Goal: Task Accomplishment & Management: Complete application form

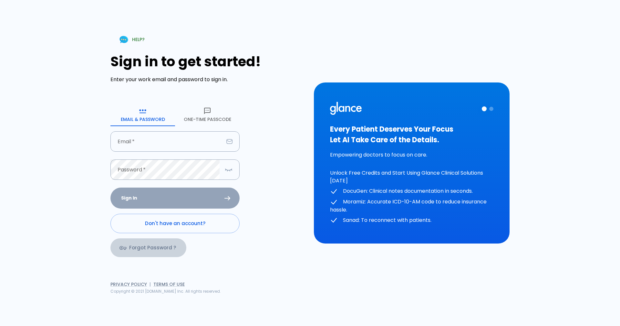
click at [149, 247] on link "Forgot Password ?" at bounding box center [149, 247] width 76 height 19
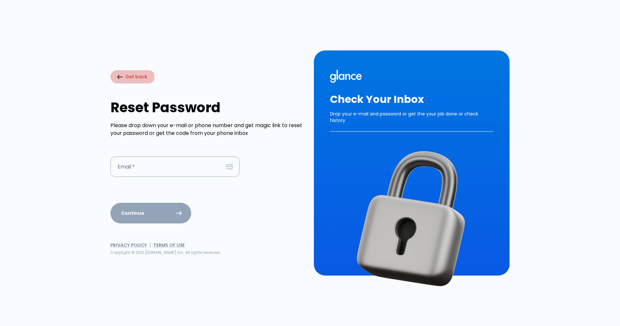
click at [119, 77] on icon "button" at bounding box center [119, 77] width 5 height 4
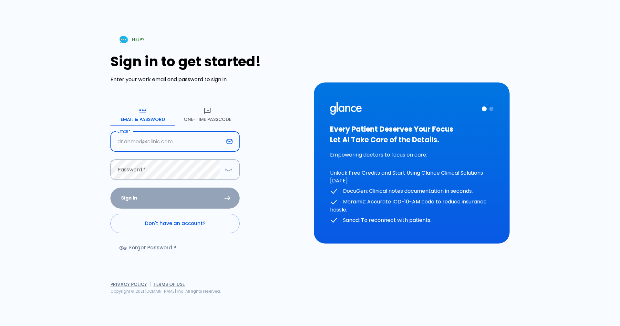
click at [206, 144] on input "Email   *" at bounding box center [167, 141] width 113 height 20
type input "[EMAIL_ADDRESS][DOMAIN_NAME]"
click at [156, 203] on div "Sign In Don't have an account? Forgot Password ?" at bounding box center [175, 224] width 129 height 75
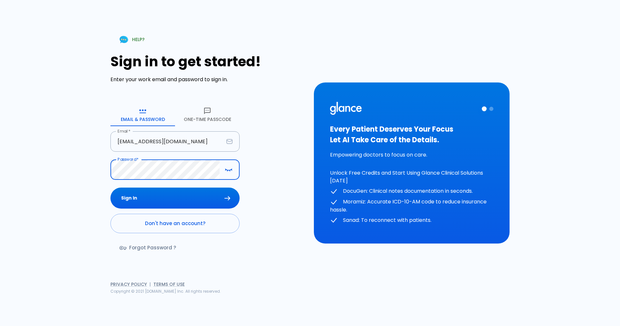
click at [111, 187] on button "Sign In" at bounding box center [175, 197] width 129 height 21
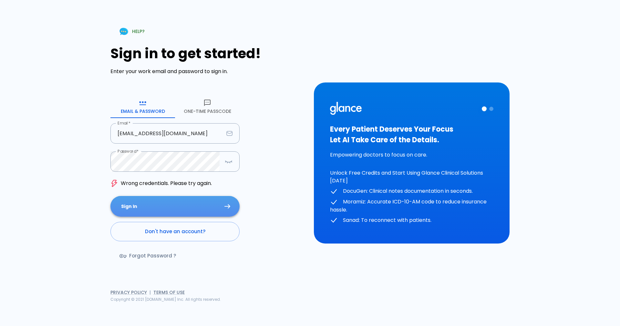
click at [123, 205] on button "Sign In" at bounding box center [175, 206] width 129 height 21
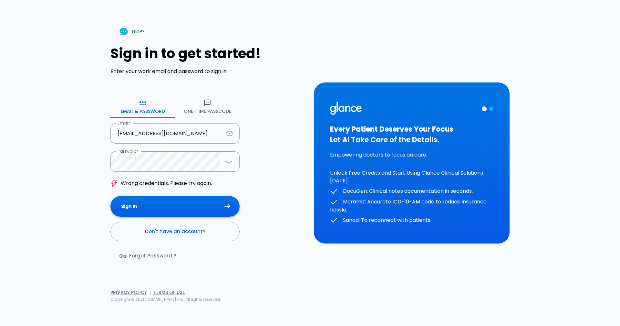
click at [227, 205] on icon "submit" at bounding box center [228, 206] width 6 height 5
click at [111, 196] on button "Sign In" at bounding box center [175, 206] width 129 height 21
click at [114, 182] on icon at bounding box center [115, 183] width 8 height 8
click at [157, 231] on link "Don't have an account?" at bounding box center [175, 231] width 129 height 19
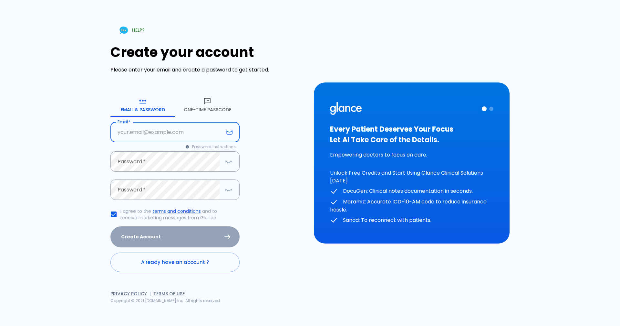
click at [137, 131] on input "Email   *" at bounding box center [167, 132] width 113 height 20
type input "[EMAIL_ADDRESS][DOMAIN_NAME]"
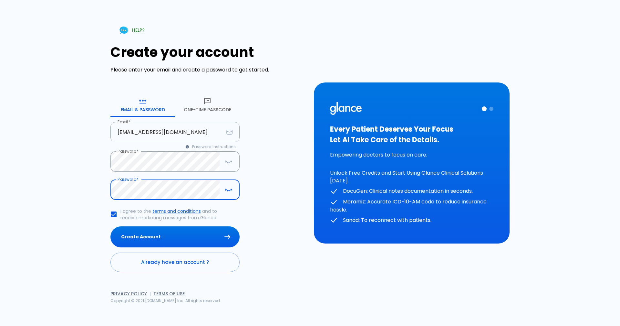
click at [111, 226] on button "Create Account" at bounding box center [175, 236] width 129 height 21
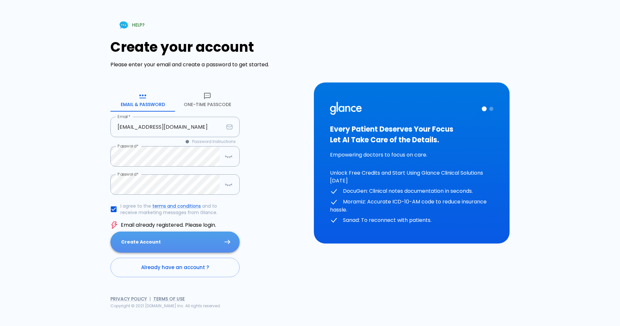
click at [139, 240] on button "Create Account" at bounding box center [175, 241] width 129 height 21
click at [222, 240] on button "Create Account" at bounding box center [175, 241] width 129 height 21
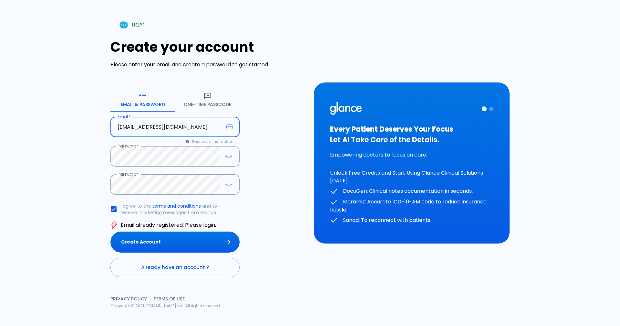
drag, startPoint x: 217, startPoint y: 125, endPoint x: 113, endPoint y: 124, distance: 104.1
click at [113, 124] on input "[EMAIL_ADDRESS][DOMAIN_NAME]" at bounding box center [167, 127] width 113 height 20
click at [111, 134] on input "[EMAIL_ADDRESS][DOMAIN_NAME]" at bounding box center [167, 127] width 113 height 20
type input "[EMAIL_ADDRESS][DOMAIN_NAME]"
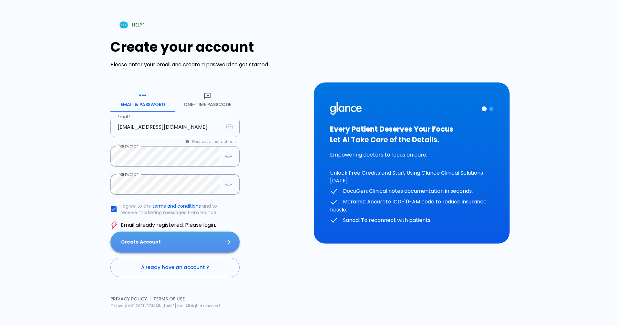
click at [152, 237] on button "Create Account" at bounding box center [175, 241] width 129 height 21
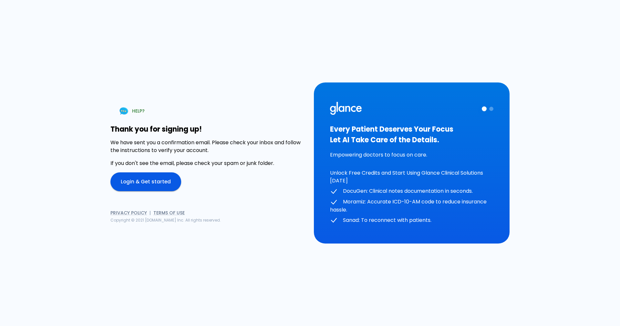
click at [138, 179] on link "Login & Get started" at bounding box center [146, 181] width 71 height 19
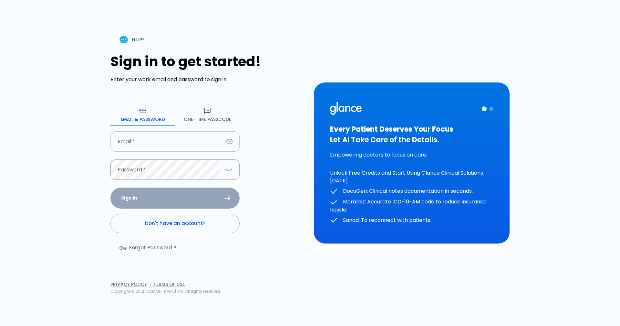
click at [133, 145] on input "Email   *" at bounding box center [167, 141] width 113 height 20
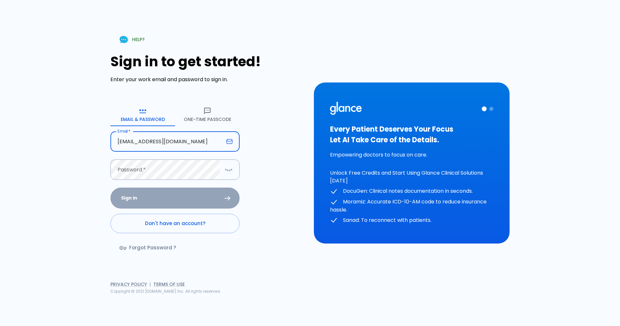
type input "[EMAIL_ADDRESS][DOMAIN_NAME]"
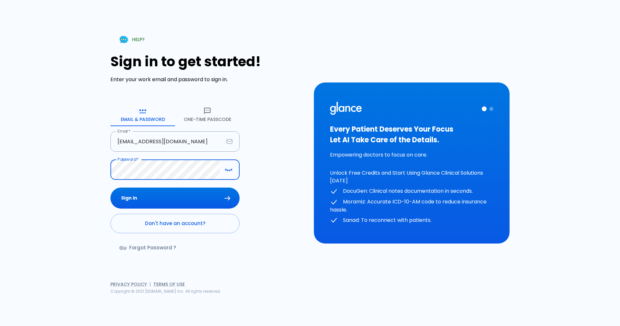
click at [111, 187] on button "Sign In" at bounding box center [175, 197] width 129 height 21
